Goal: Task Accomplishment & Management: Manage account settings

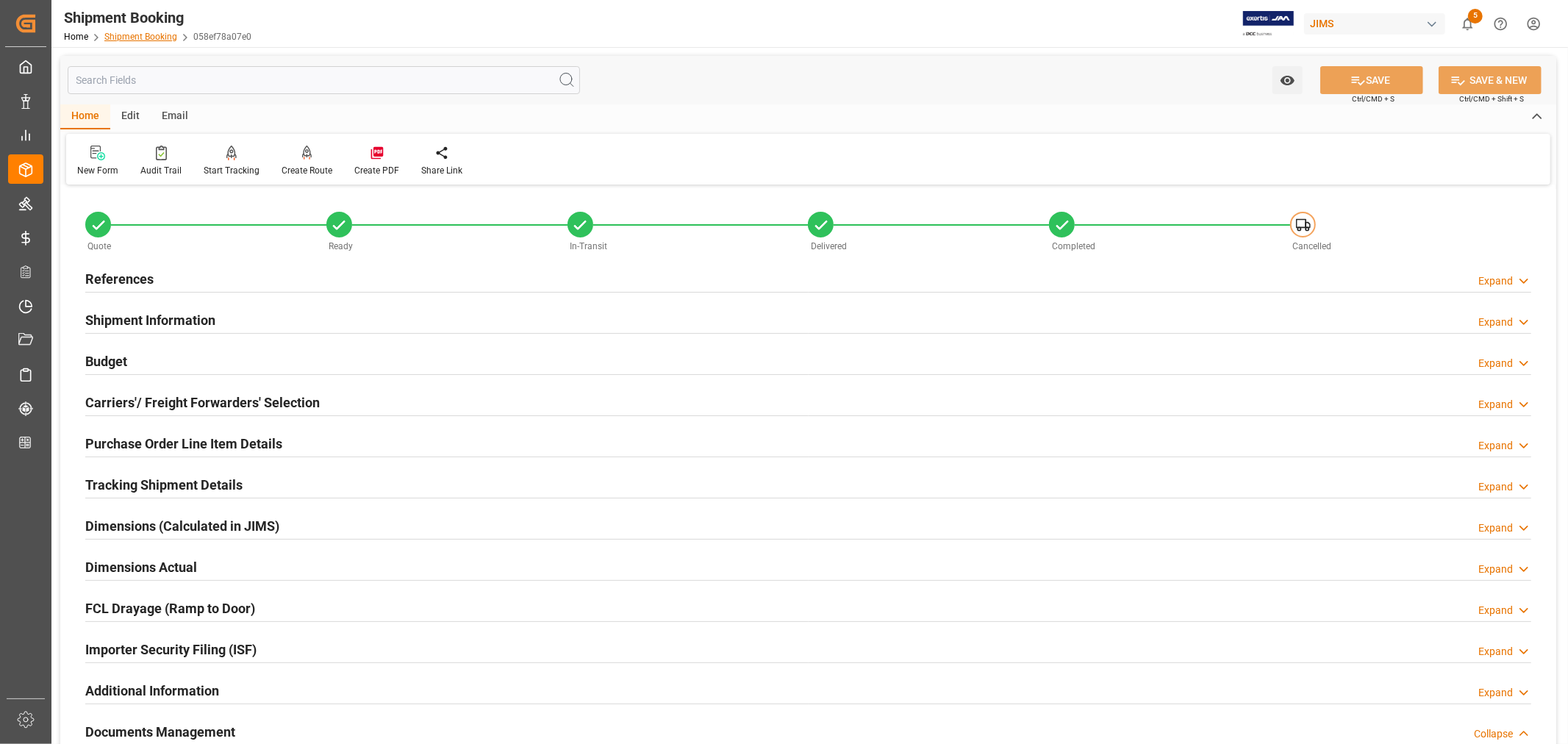
click at [131, 35] on link "Shipment Booking" at bounding box center [141, 36] width 73 height 10
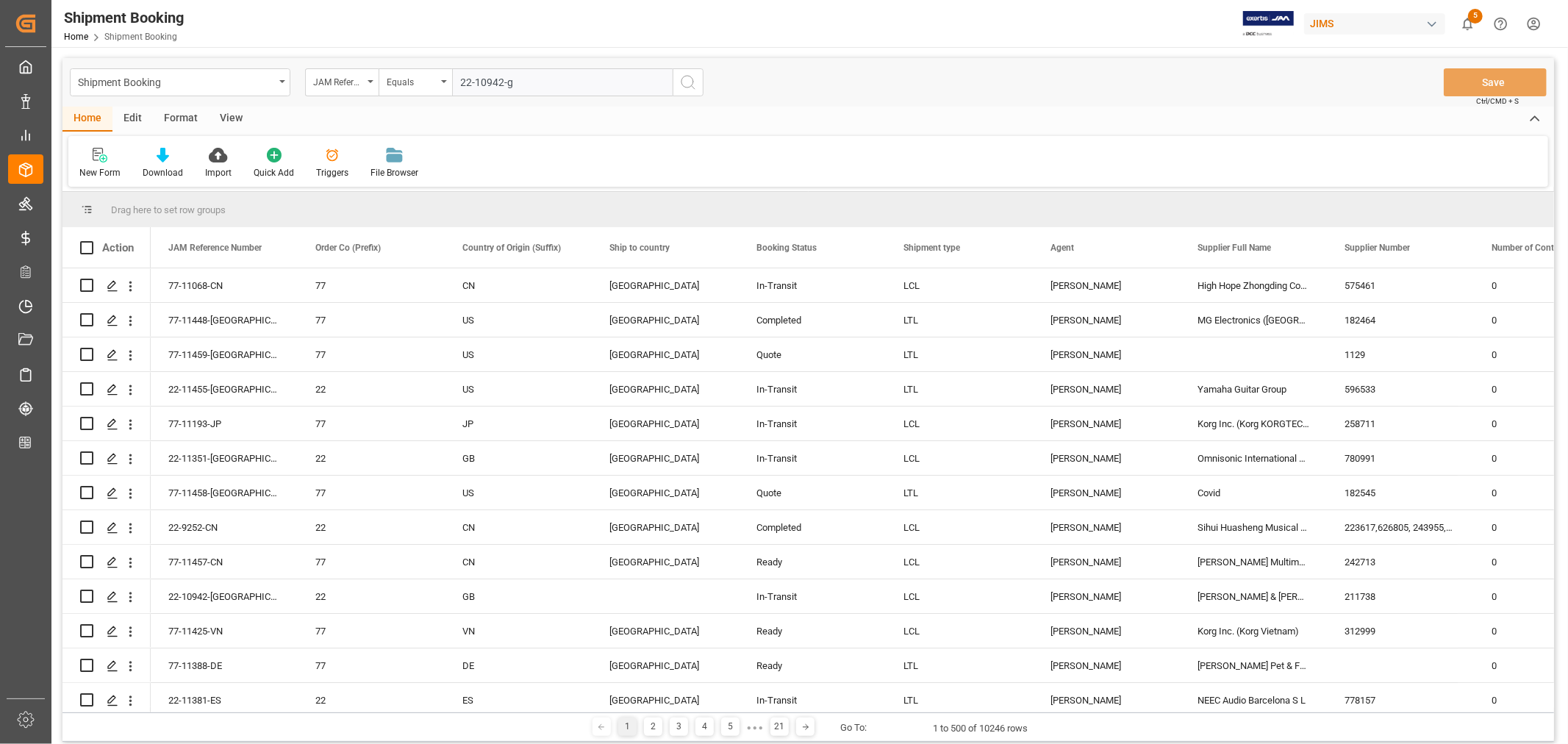
type input "22-10942-gb"
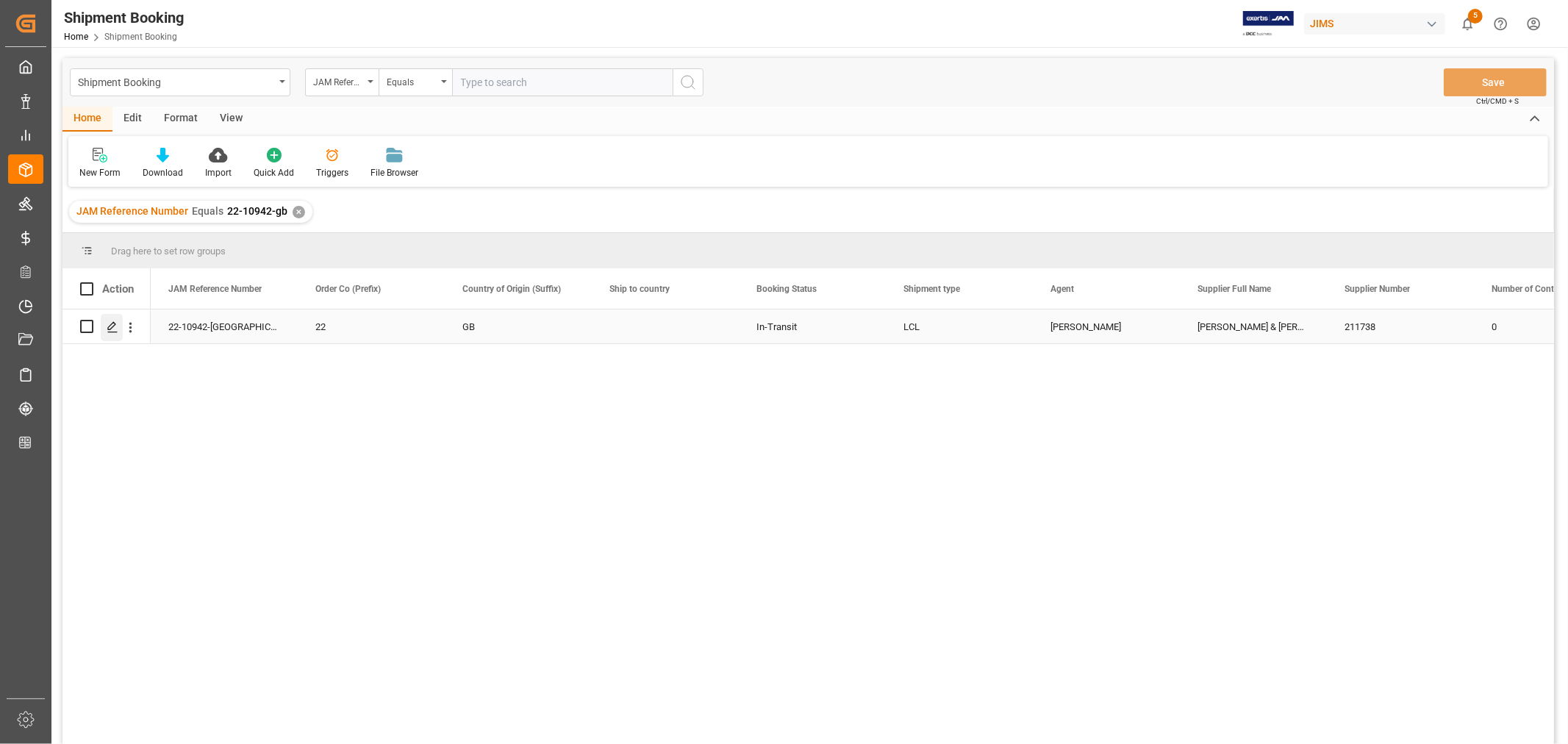
click at [111, 326] on icon "Press SPACE to select this row." at bounding box center [112, 326] width 12 height 12
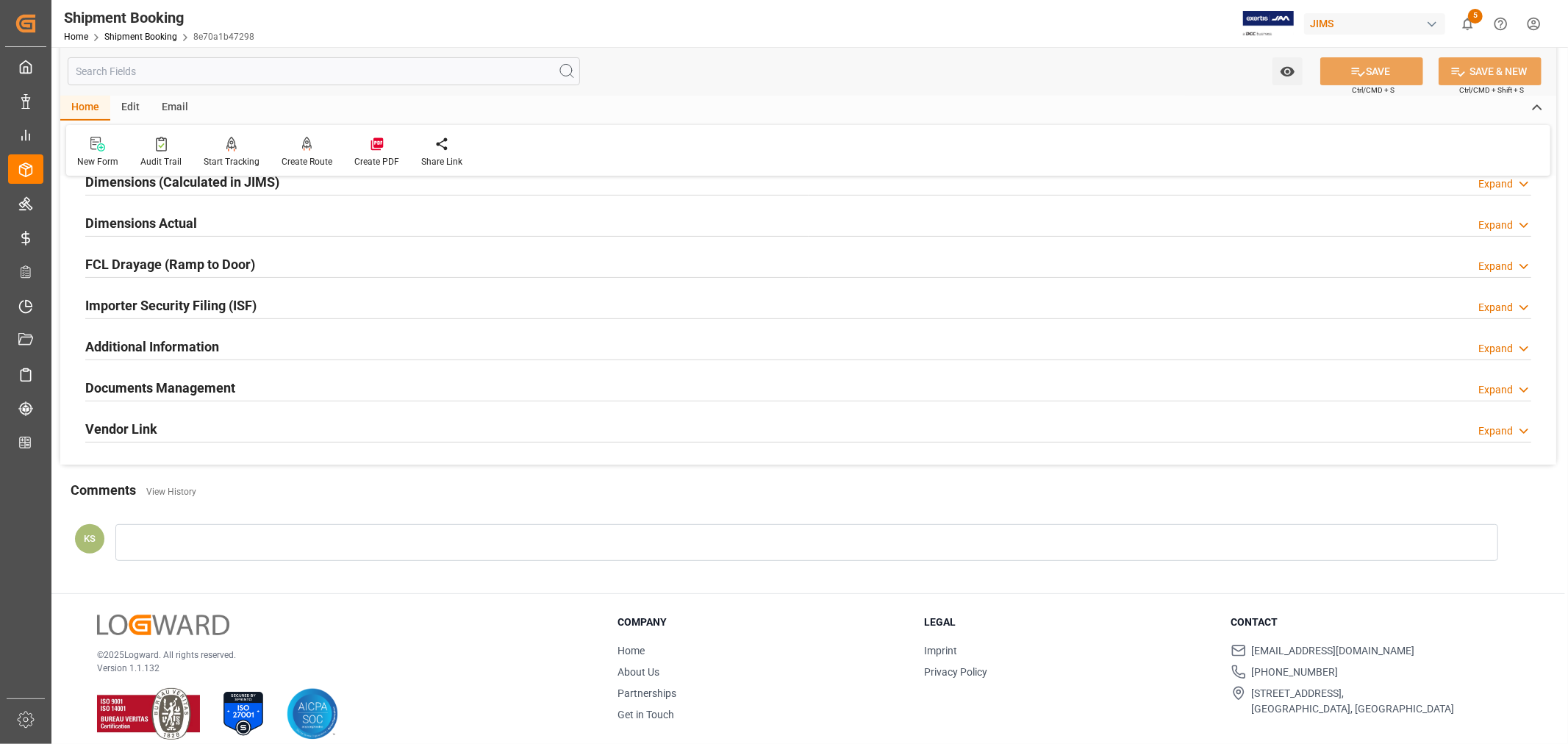
scroll to position [361, 0]
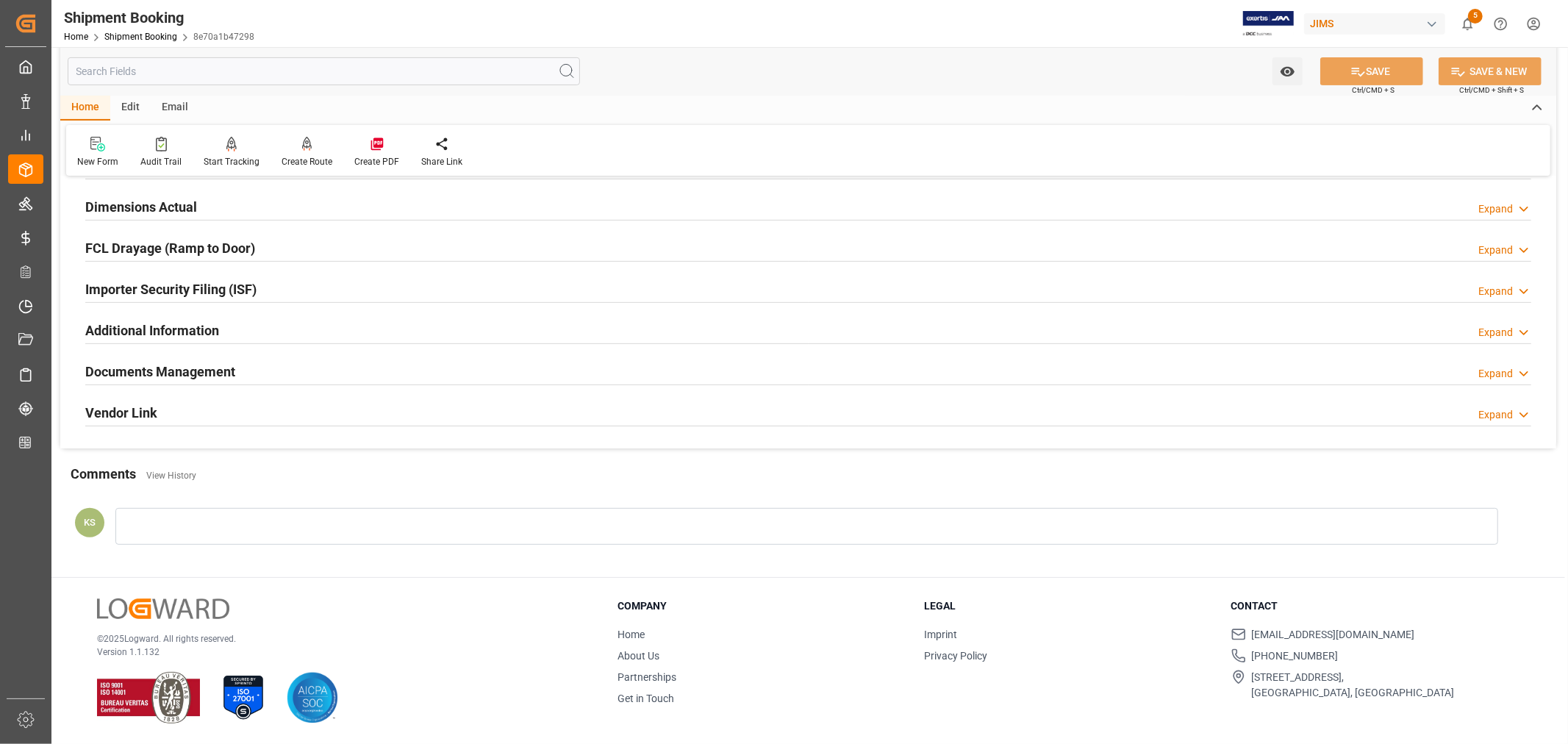
click at [353, 372] on div "Documents Management Expand" at bounding box center [808, 370] width 1445 height 28
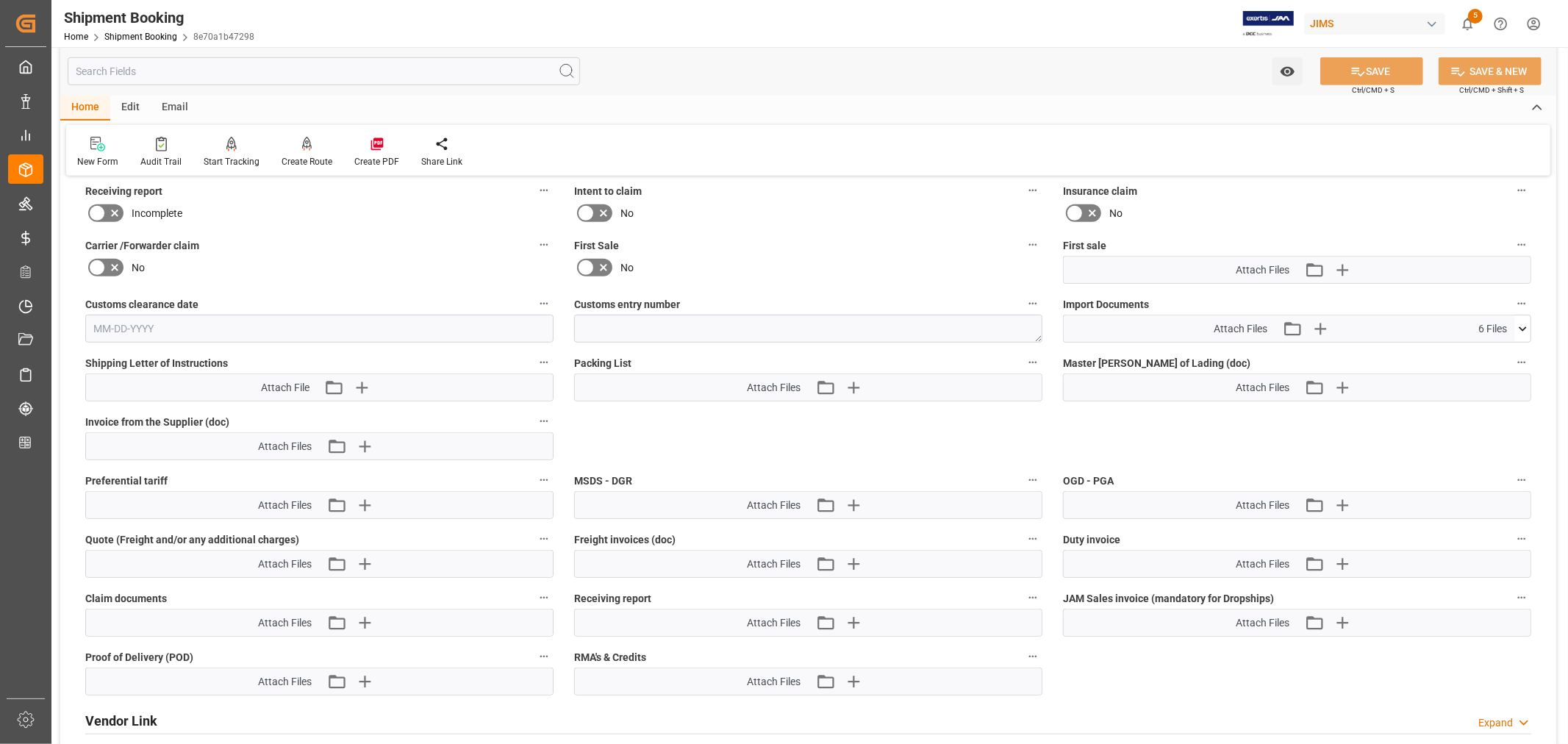
scroll to position [687, 0]
click at [1321, 325] on icon "button" at bounding box center [1319, 327] width 23 height 23
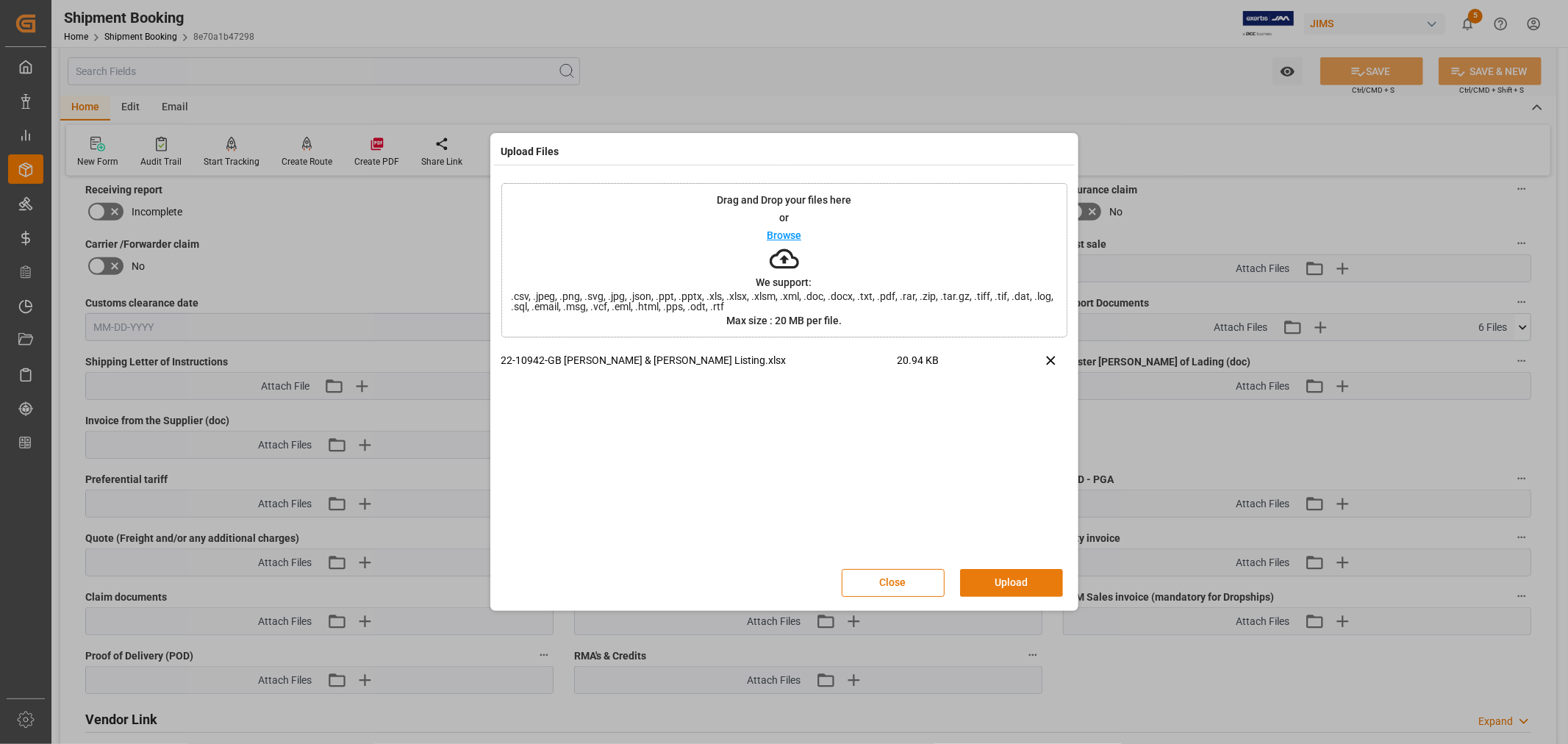
click at [995, 579] on button "Upload" at bounding box center [1012, 583] width 103 height 28
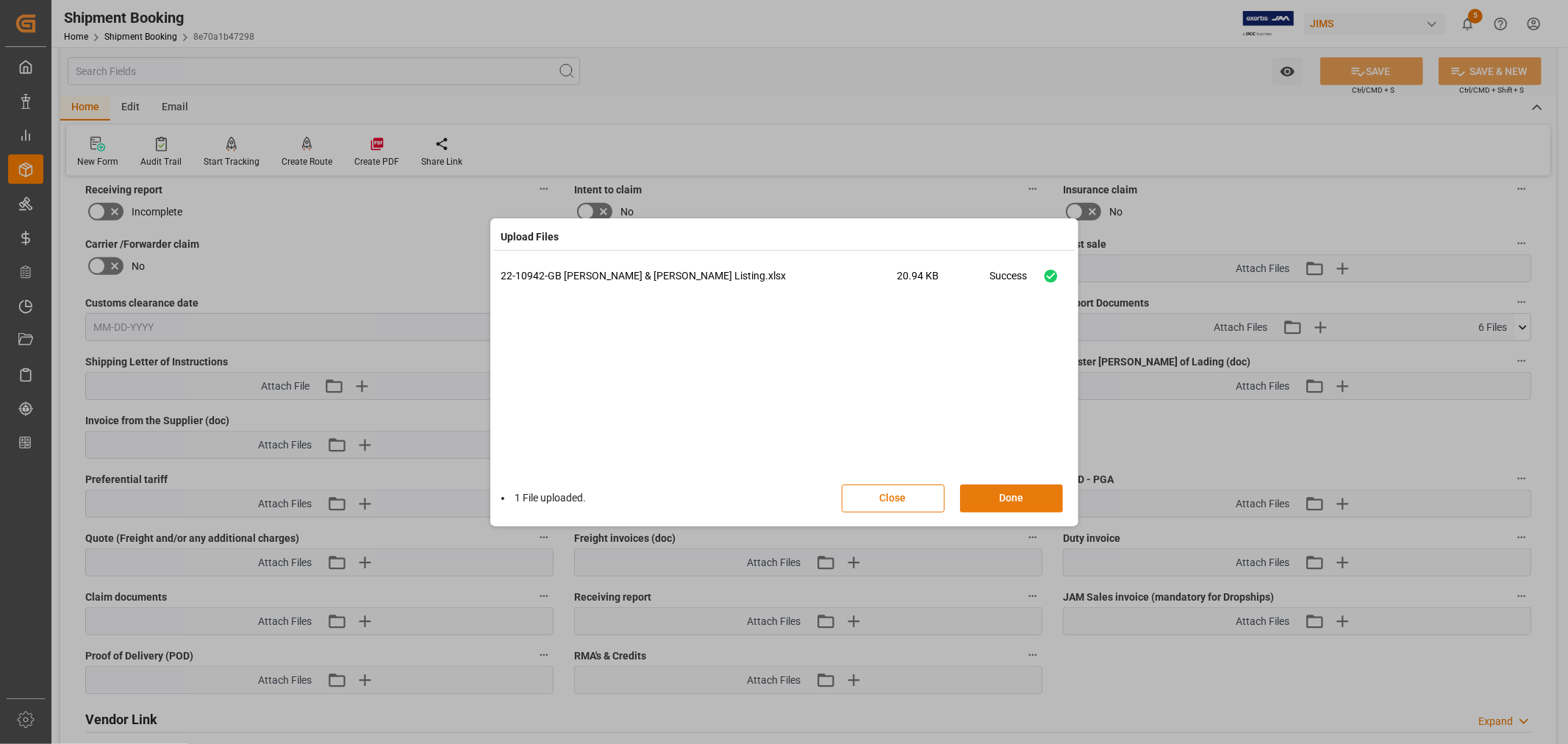
click at [1012, 493] on button "Done" at bounding box center [1012, 498] width 103 height 28
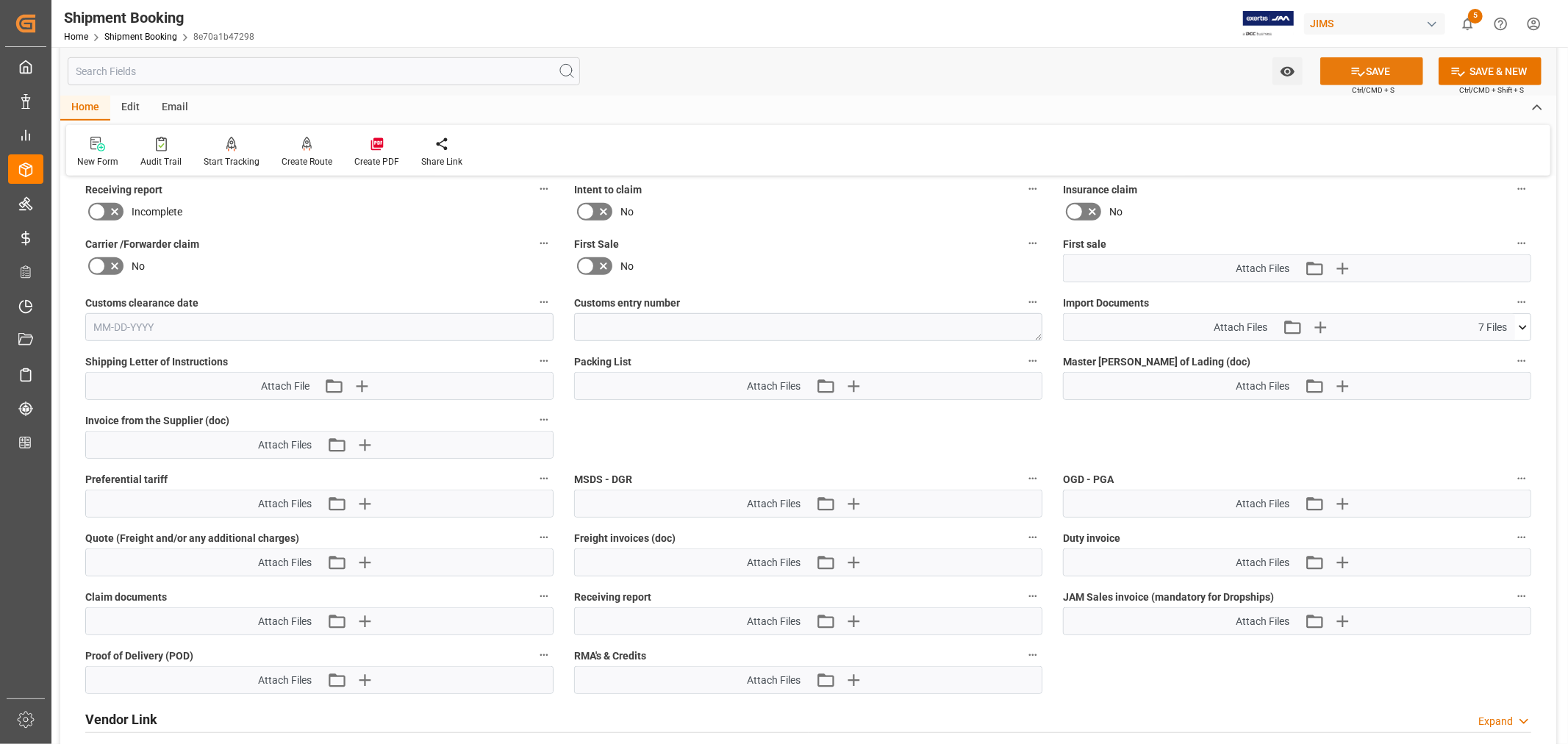
click at [1376, 67] on button "SAVE" at bounding box center [1371, 71] width 103 height 28
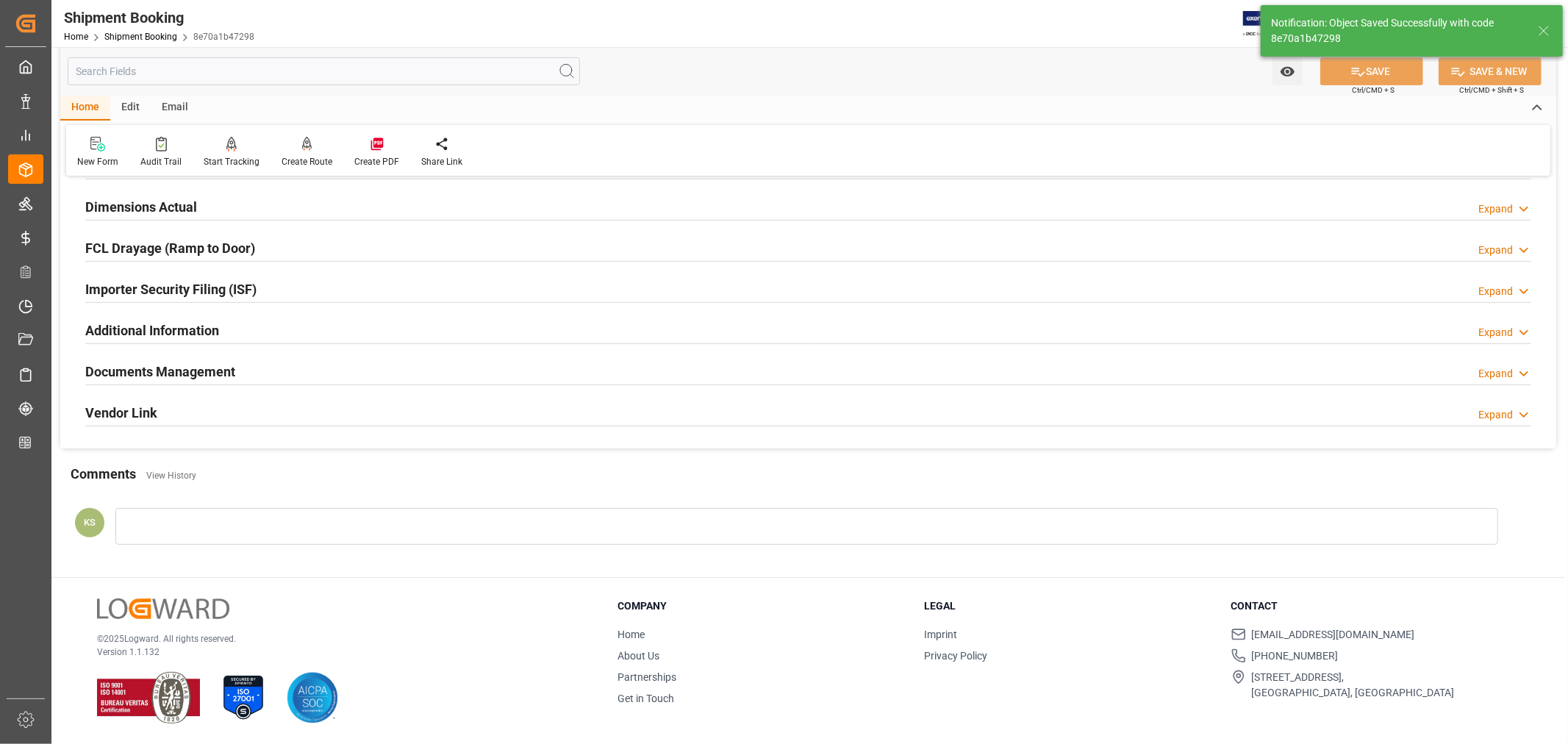
scroll to position [361, 0]
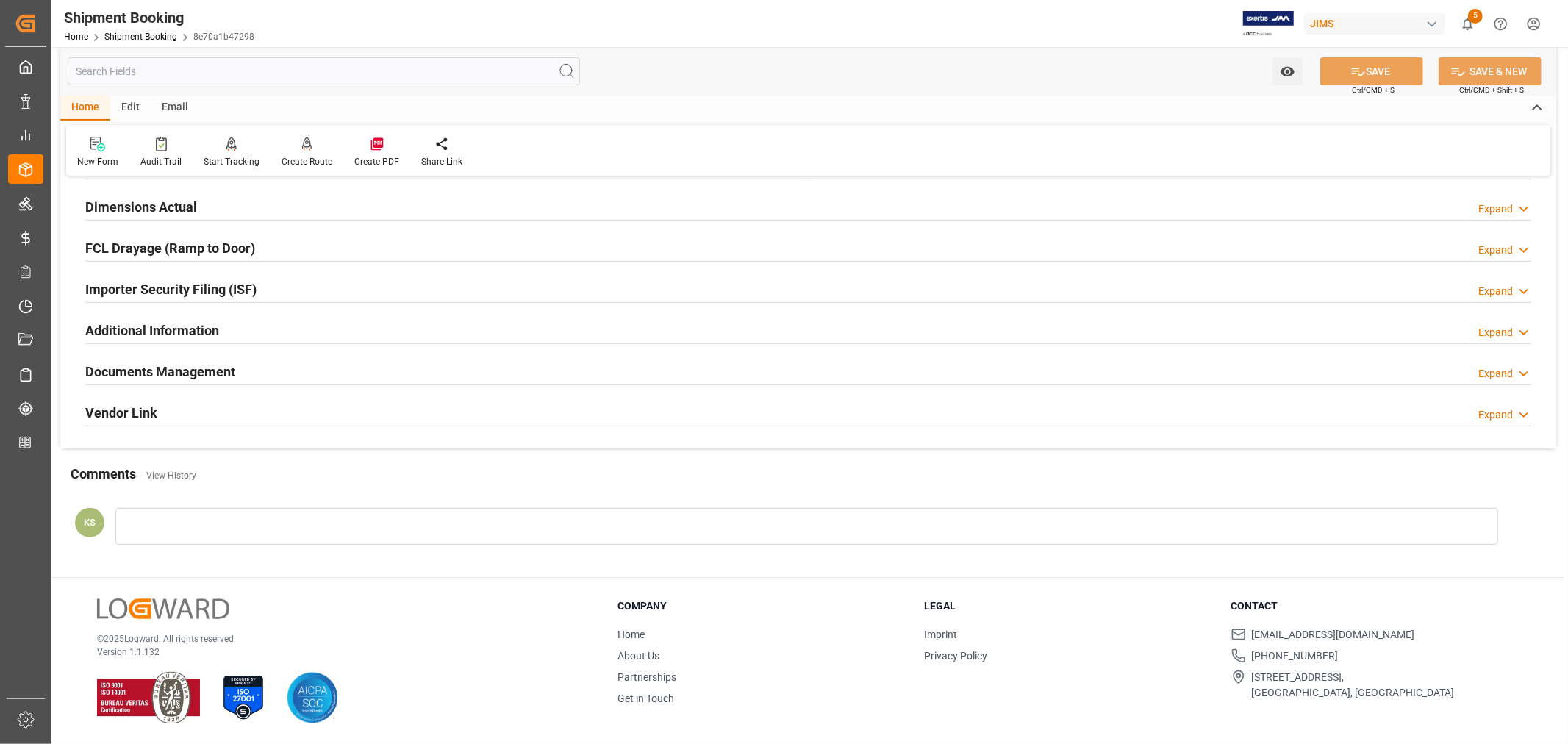
click at [489, 369] on div "Documents Management Expand" at bounding box center [808, 370] width 1445 height 28
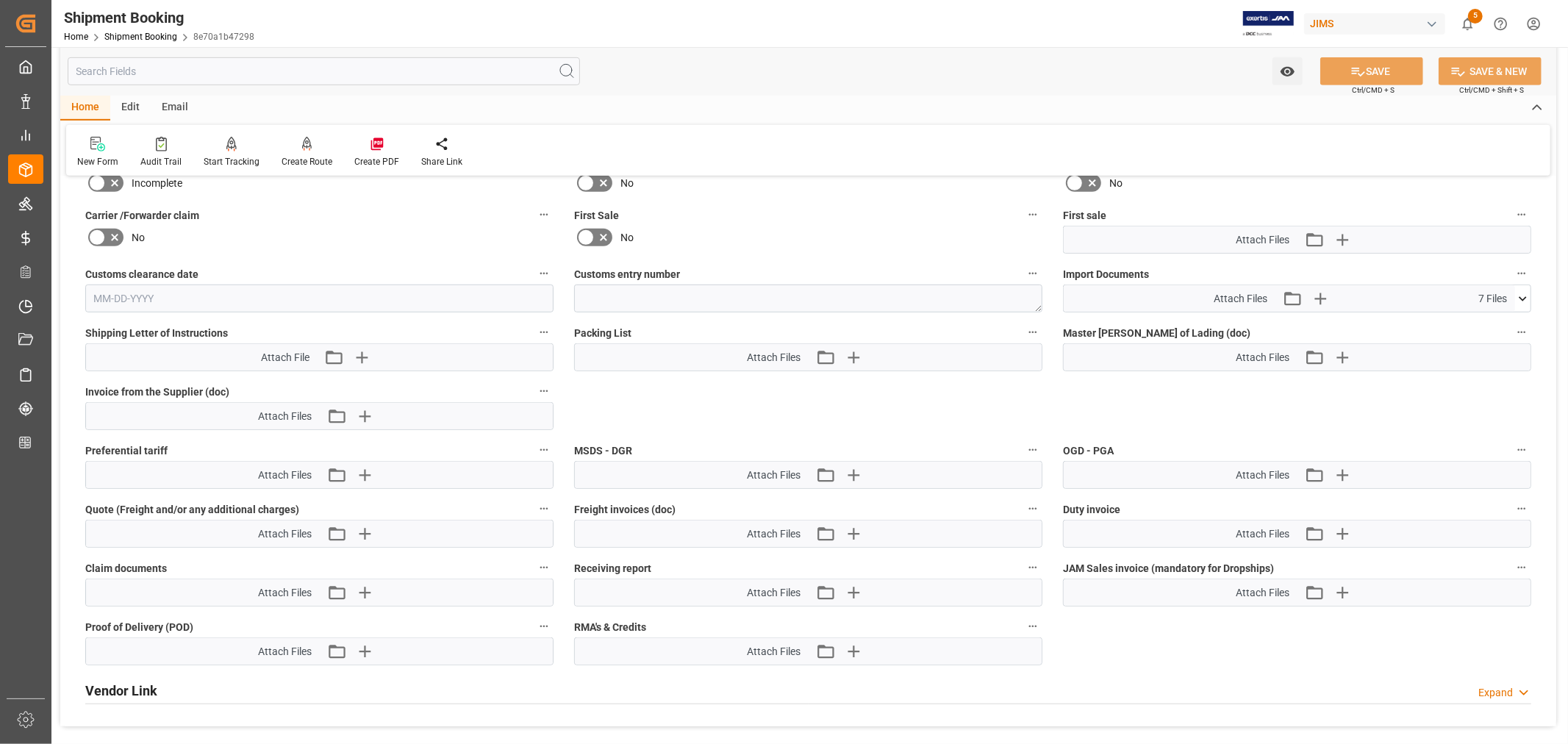
scroll to position [687, 0]
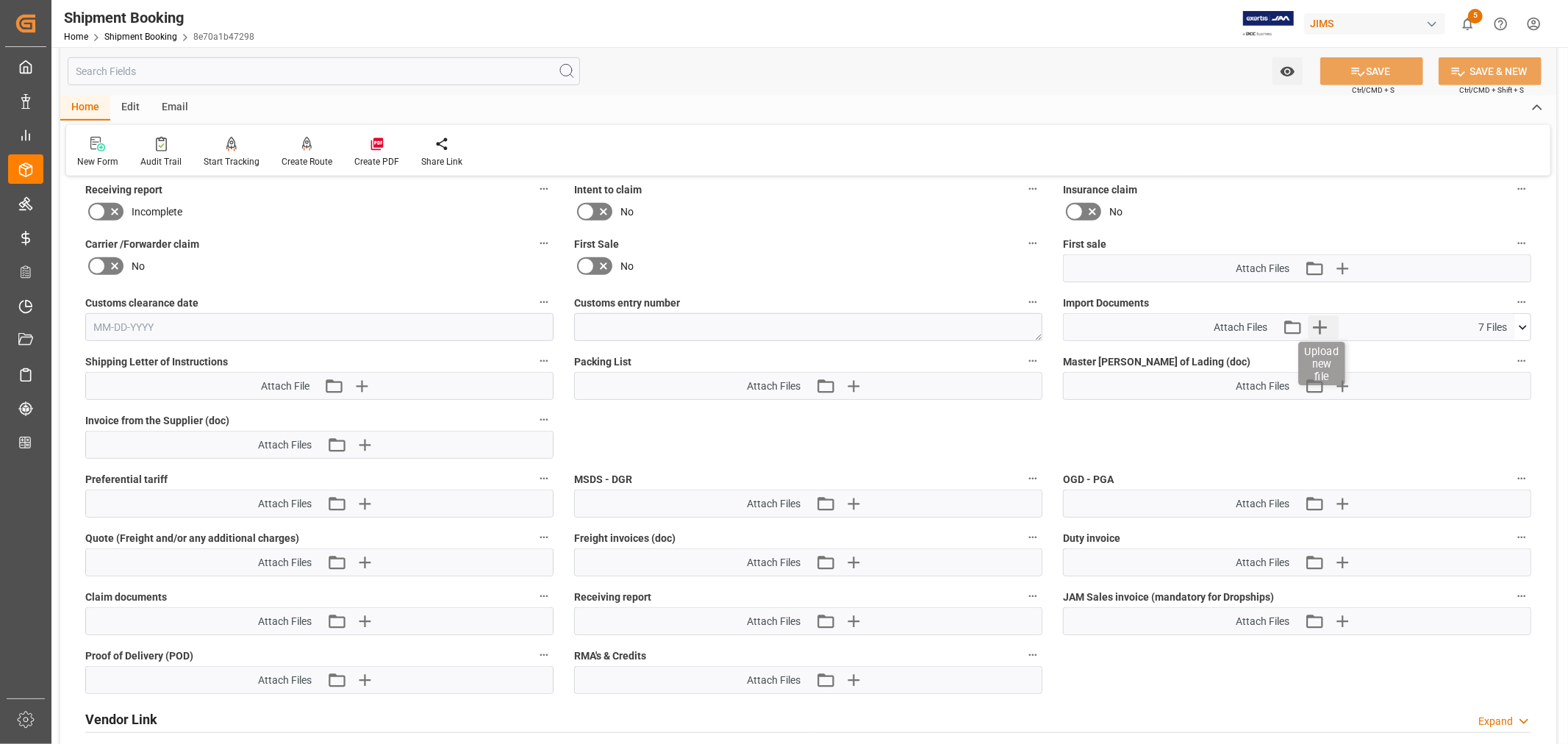
click at [1325, 320] on icon "button" at bounding box center [1319, 327] width 23 height 23
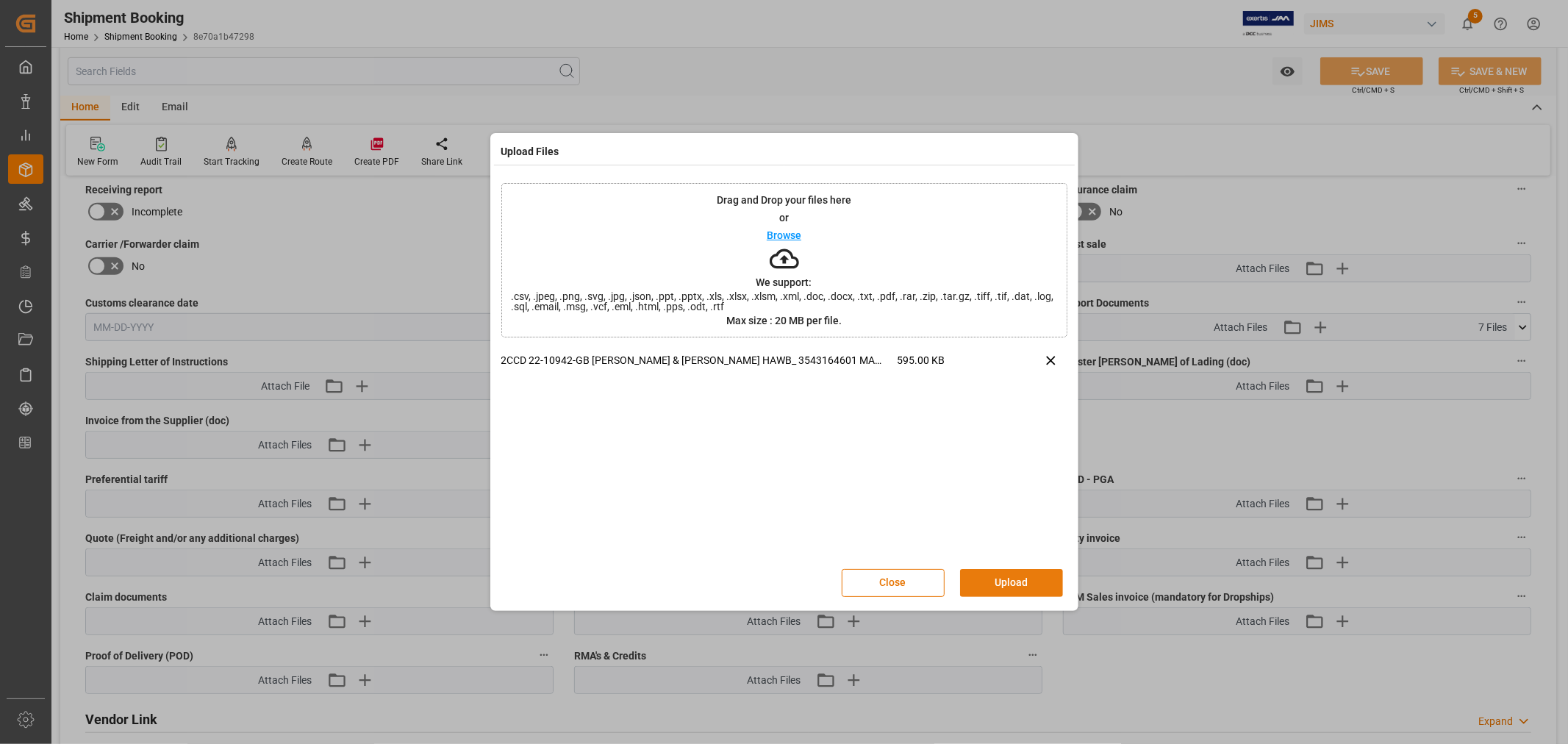
click at [1012, 583] on button "Upload" at bounding box center [1012, 583] width 103 height 28
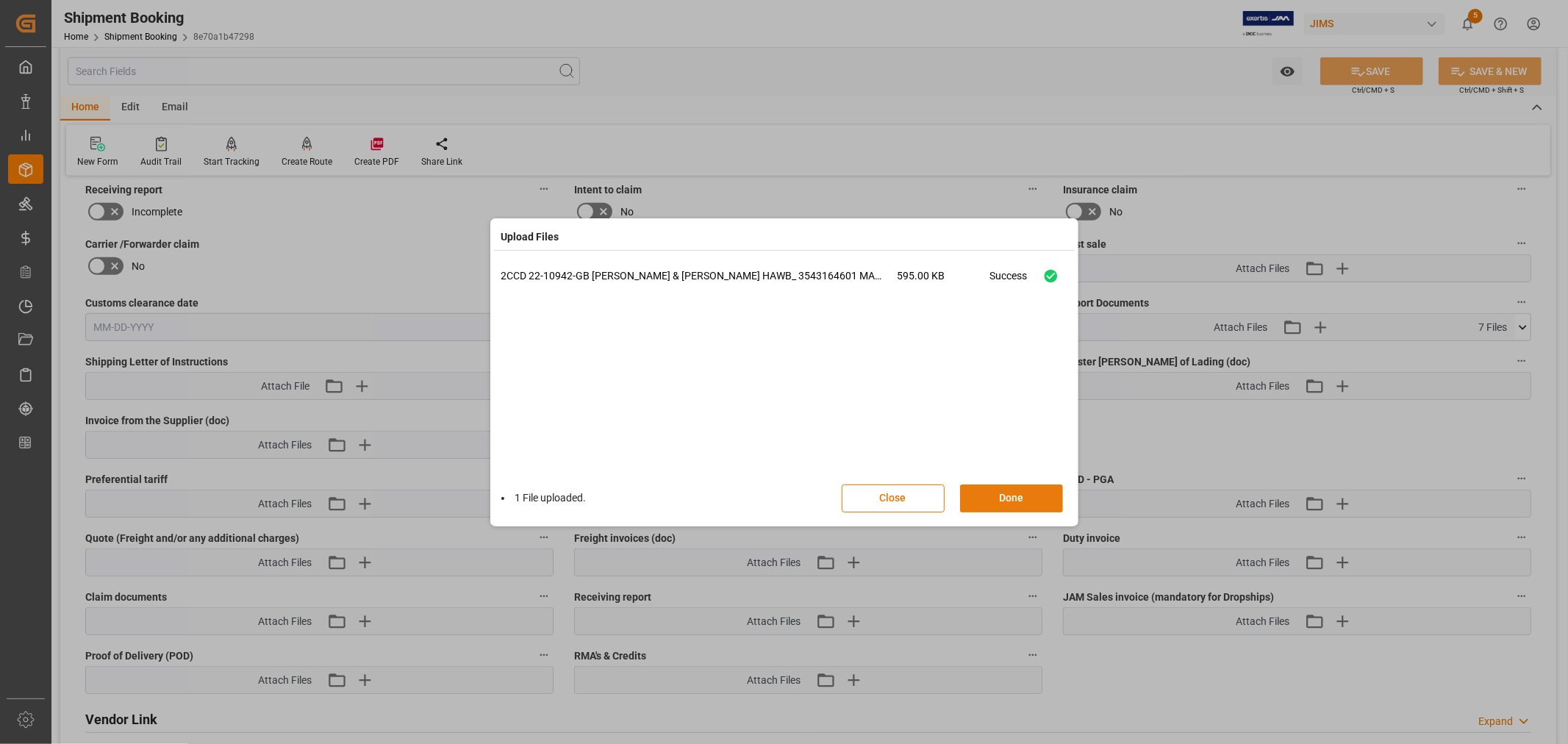
click at [1008, 493] on button "Done" at bounding box center [1012, 498] width 103 height 28
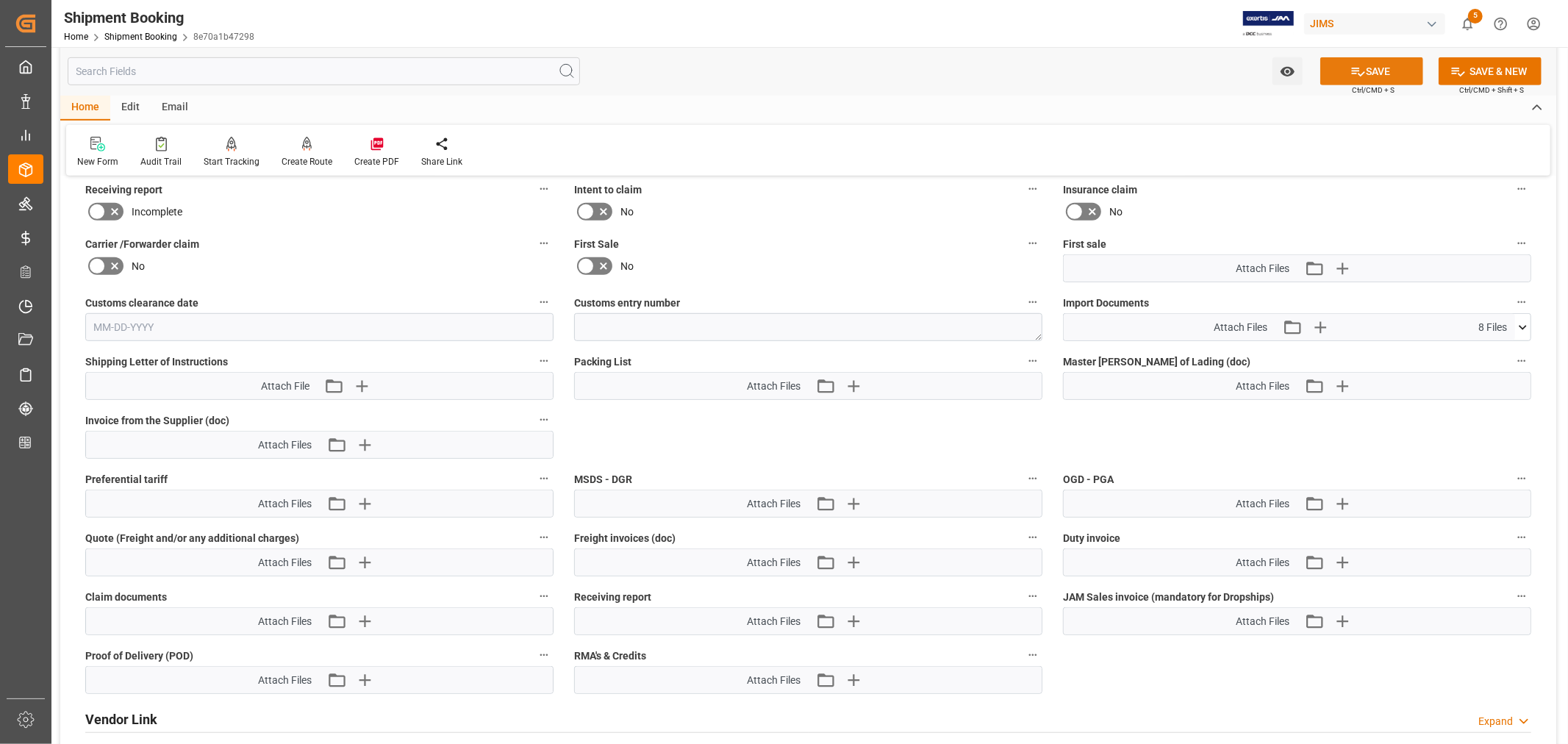
click at [1352, 69] on icon at bounding box center [1358, 72] width 14 height 9
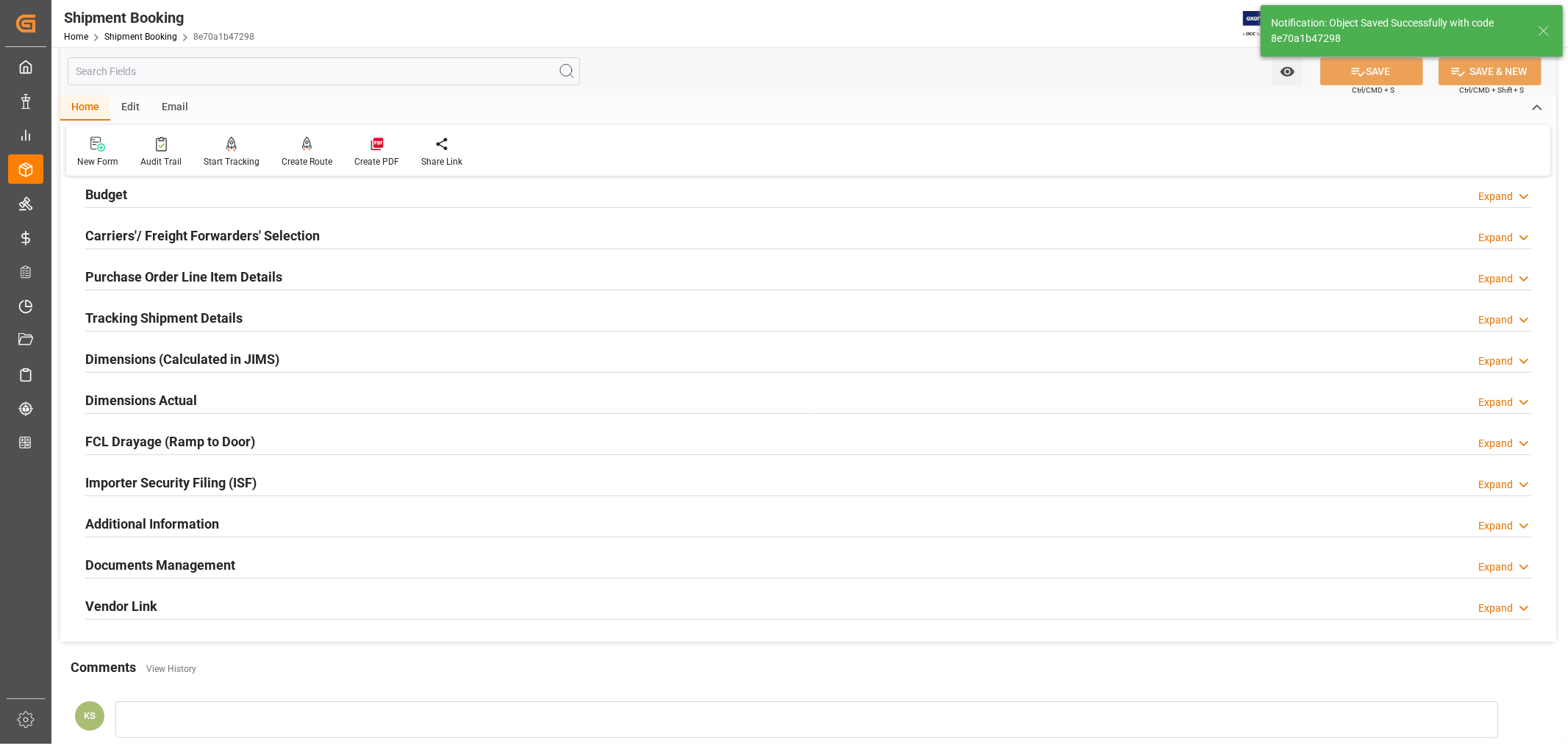
scroll to position [0, 0]
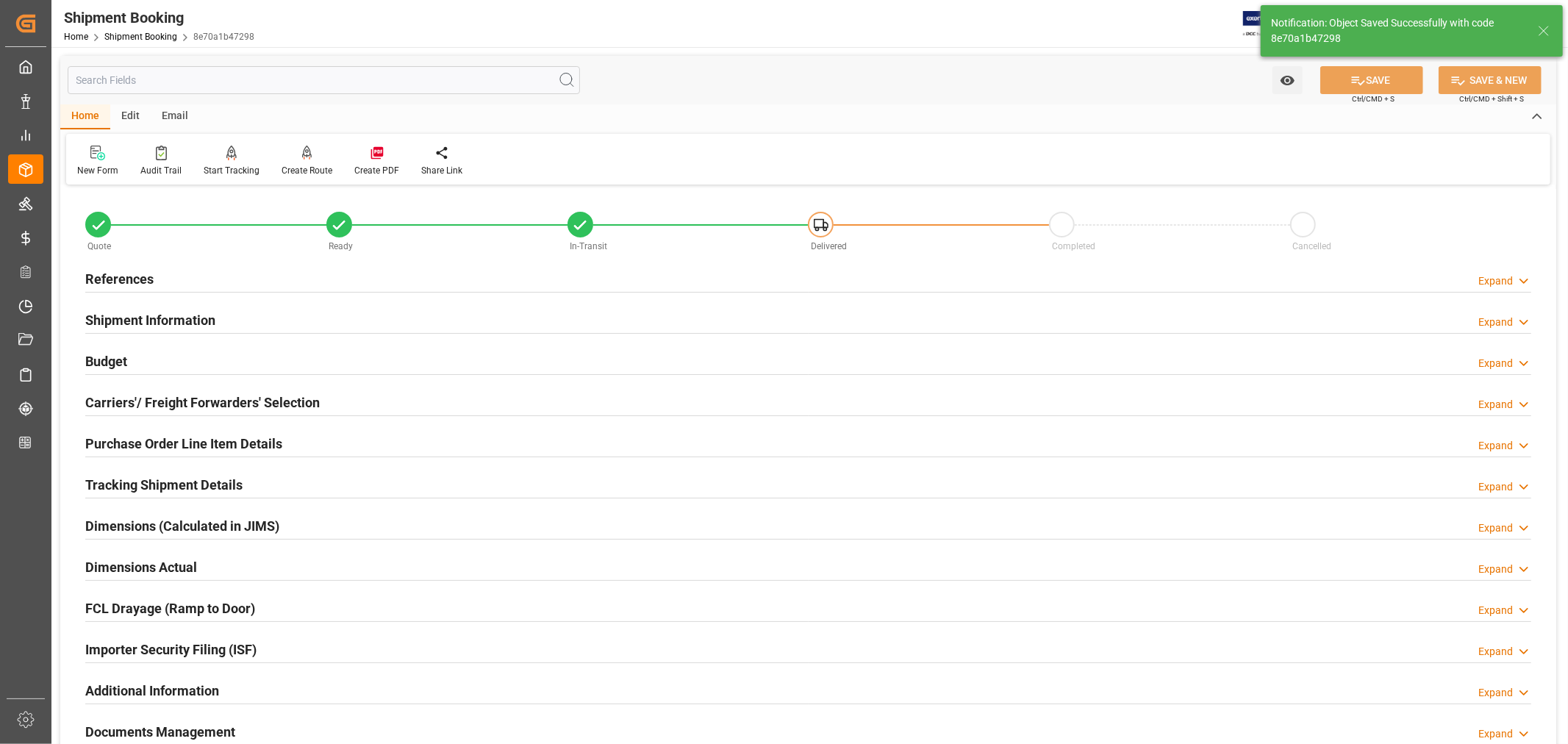
click at [123, 278] on h2 "References" at bounding box center [120, 279] width 69 height 20
